Goal: Information Seeking & Learning: Check status

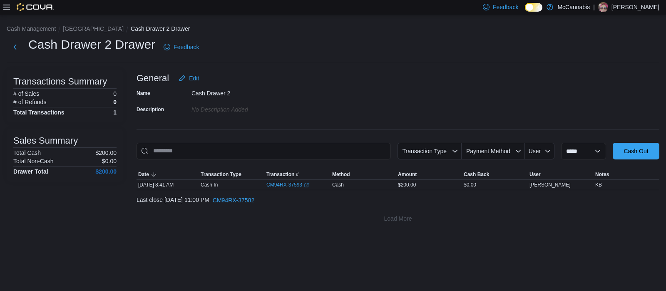
click at [5, 8] on icon at bounding box center [6, 7] width 7 height 7
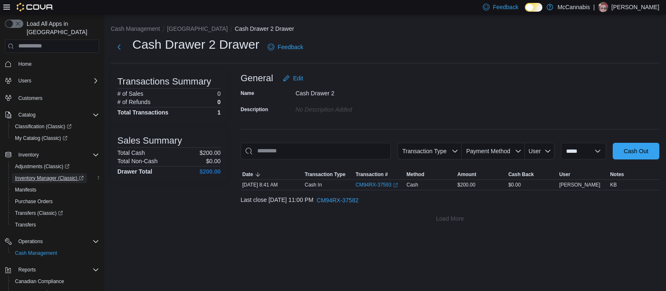
click at [35, 175] on span "Inventory Manager (Classic)" at bounding box center [49, 178] width 69 height 7
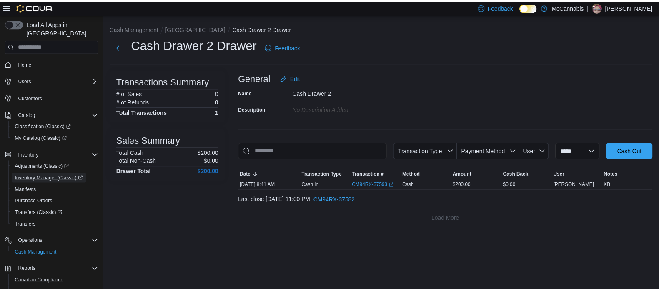
scroll to position [45, 0]
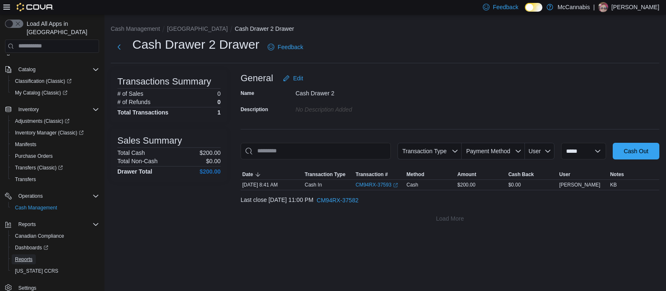
click at [23, 256] on span "Reports" at bounding box center [23, 259] width 17 height 7
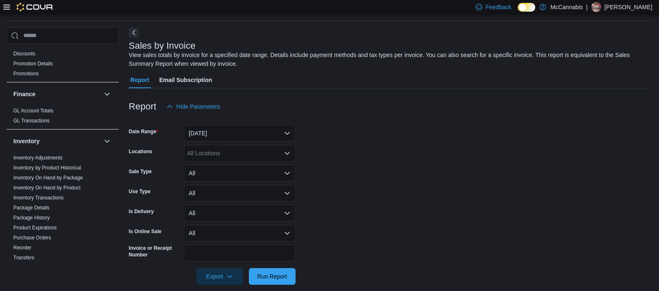
scroll to position [156, 0]
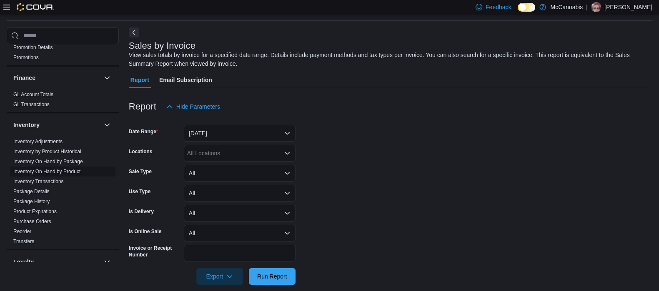
click at [58, 168] on span "Inventory On Hand by Product" at bounding box center [46, 171] width 67 height 7
click at [54, 162] on link "Inventory On Hand by Package" at bounding box center [48, 162] width 70 height 6
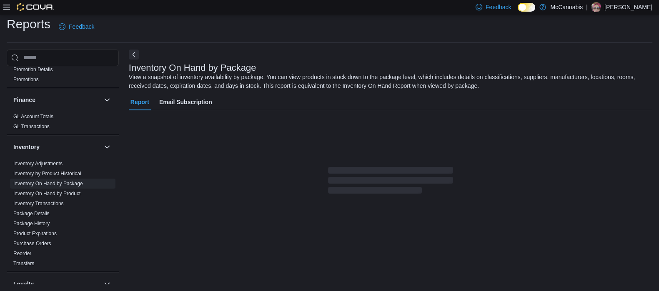
scroll to position [27, 0]
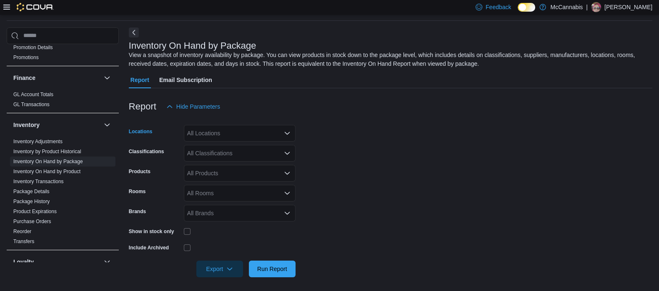
click at [245, 136] on div "All Locations" at bounding box center [240, 133] width 112 height 17
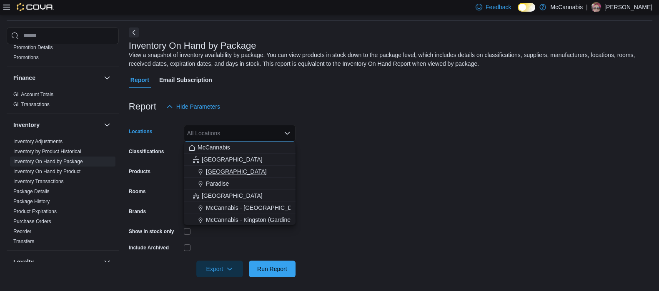
click at [258, 166] on button "[GEOGRAPHIC_DATA]" at bounding box center [240, 172] width 112 height 12
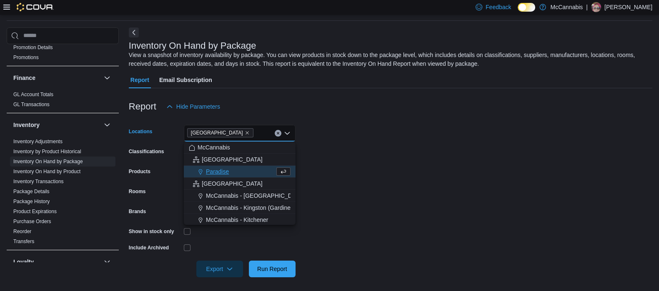
click at [308, 156] on form "Locations [GEOGRAPHIC_DATA] Combo box. Selected. [GEOGRAPHIC_DATA]. Press Backs…" at bounding box center [390, 196] width 523 height 162
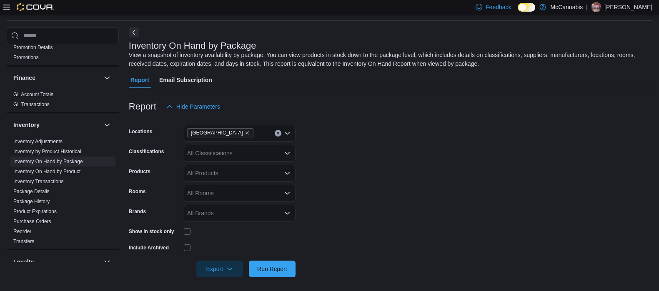
click at [240, 195] on div "All Rooms" at bounding box center [240, 193] width 112 height 17
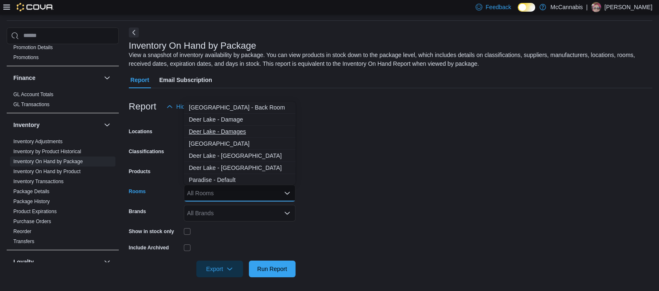
click at [238, 131] on span "Deer Lake - Damages" at bounding box center [240, 131] width 102 height 8
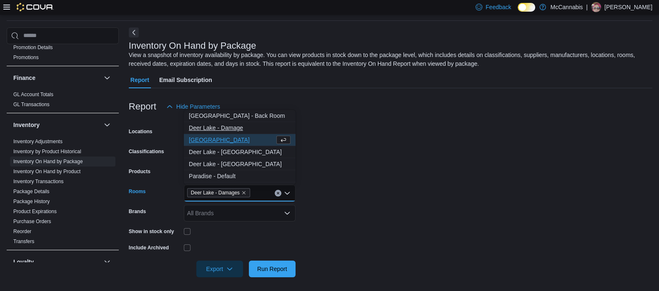
click at [242, 128] on span "Deer Lake - Damage" at bounding box center [240, 128] width 102 height 8
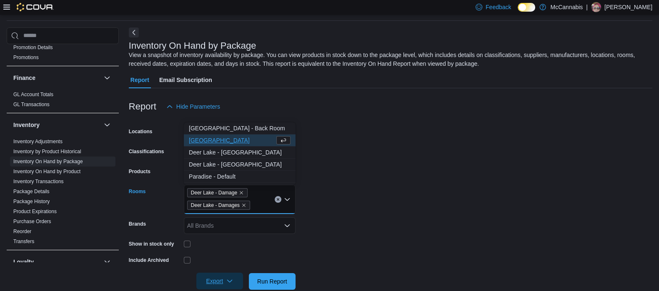
click at [225, 278] on span "Export" at bounding box center [219, 281] width 37 height 17
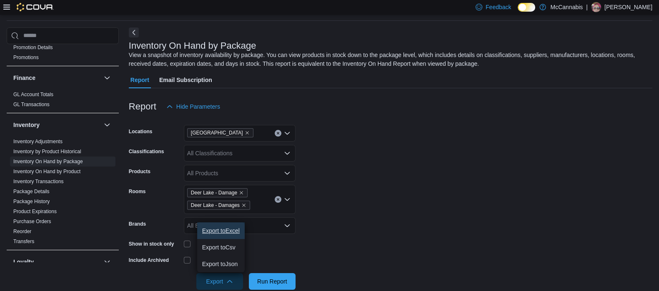
click at [228, 230] on span "Export to Excel" at bounding box center [220, 230] width 37 height 7
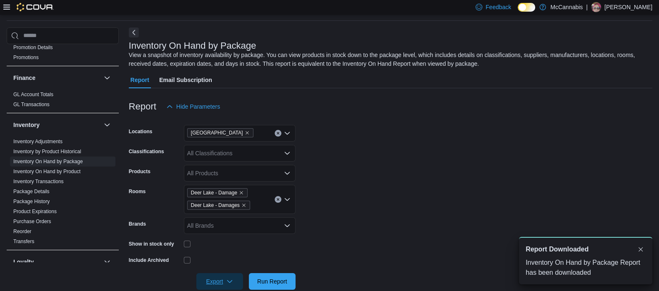
scroll to position [0, 0]
